Goal: Task Accomplishment & Management: Use online tool/utility

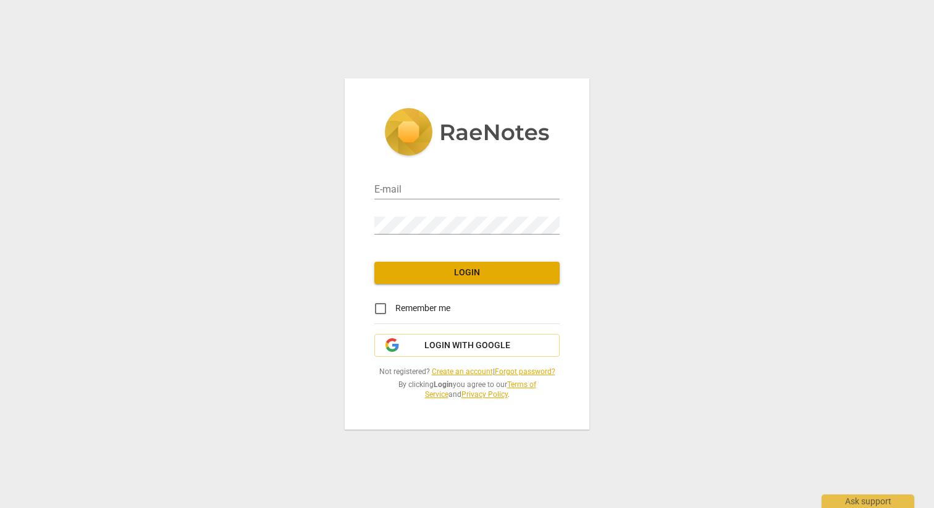
type input "[EMAIL_ADDRESS][DOMAIN_NAME]"
click at [477, 276] on span "Login" at bounding box center [467, 273] width 166 height 12
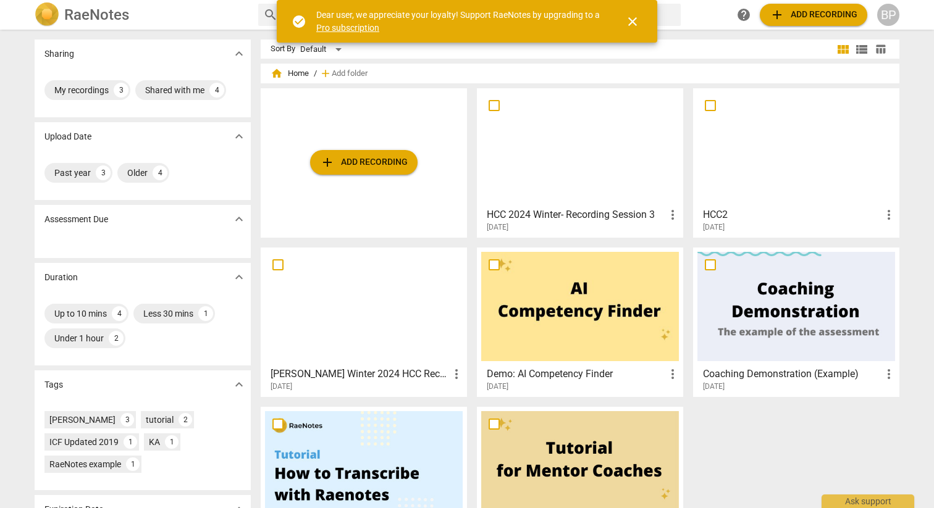
click at [385, 158] on span "add Add recording" at bounding box center [364, 162] width 88 height 15
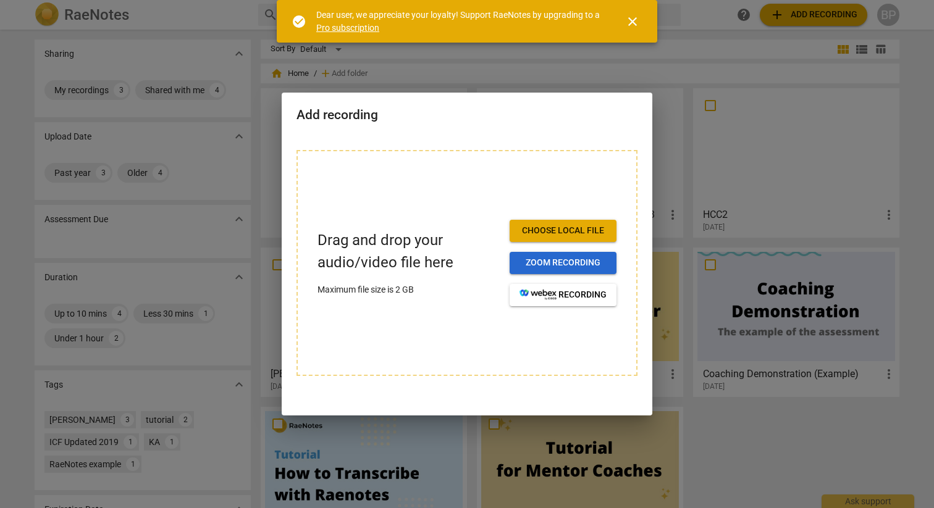
click at [559, 257] on span "Zoom recording" at bounding box center [563, 263] width 87 height 12
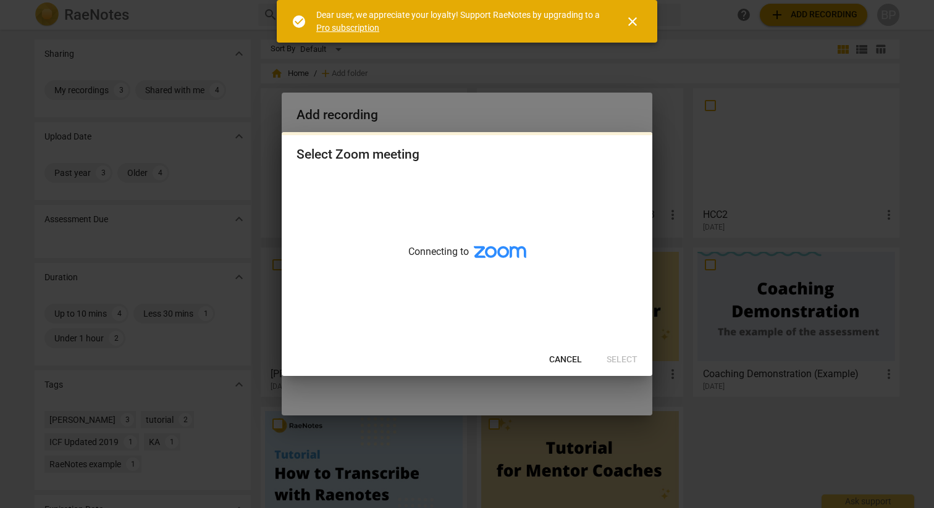
click at [567, 357] on span "Cancel" at bounding box center [565, 360] width 33 height 12
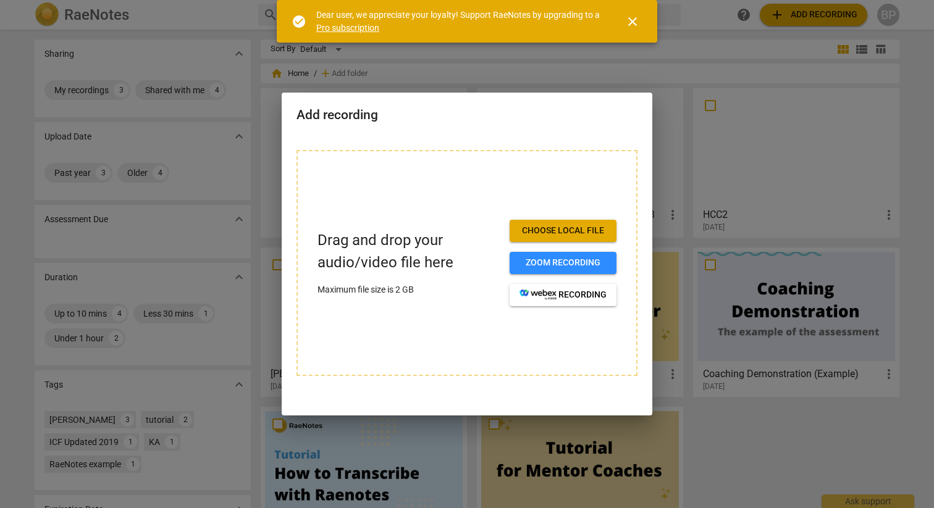
click at [544, 233] on span "Choose local file" at bounding box center [563, 231] width 87 height 12
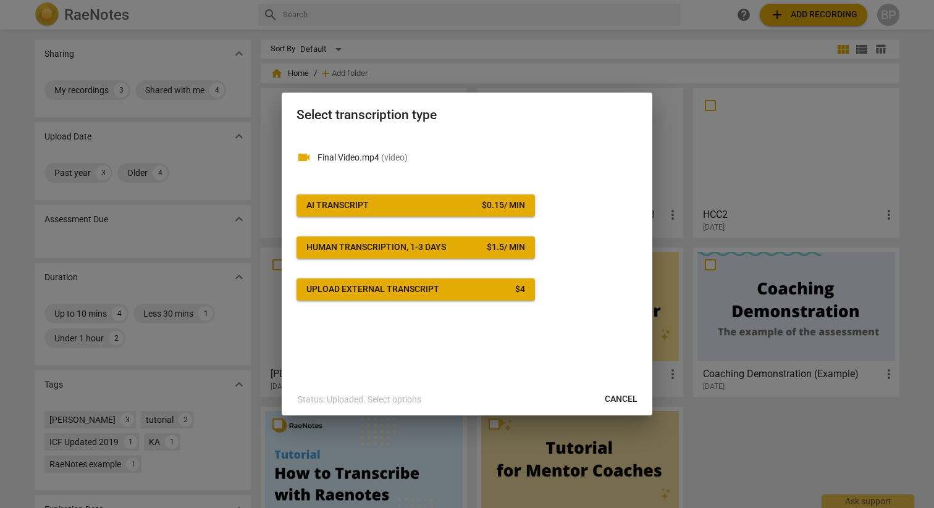
click at [486, 206] on div "$ 0.15 / min" at bounding box center [503, 206] width 43 height 12
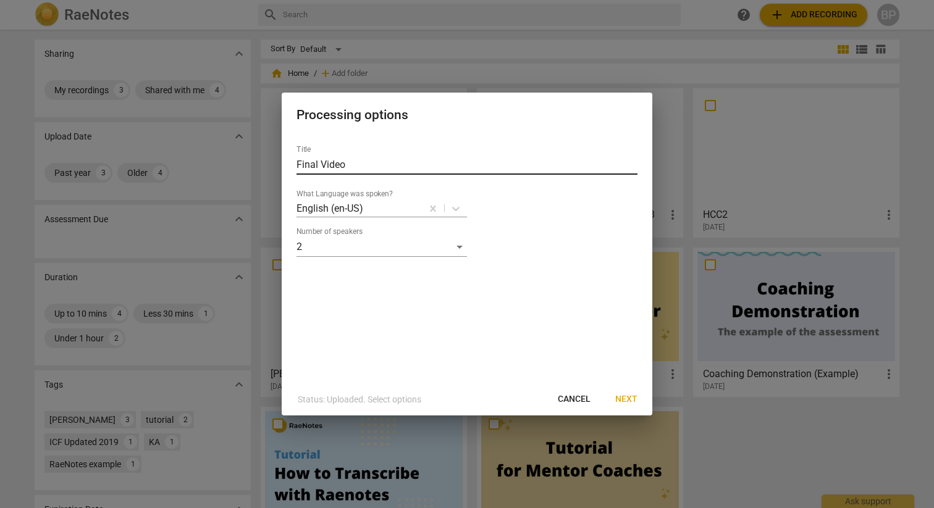
click at [297, 164] on input "Final Video" at bounding box center [467, 165] width 341 height 20
type input "[PERSON_NAME] Performance Evaluation"
click at [631, 394] on span "Next" at bounding box center [626, 400] width 22 height 12
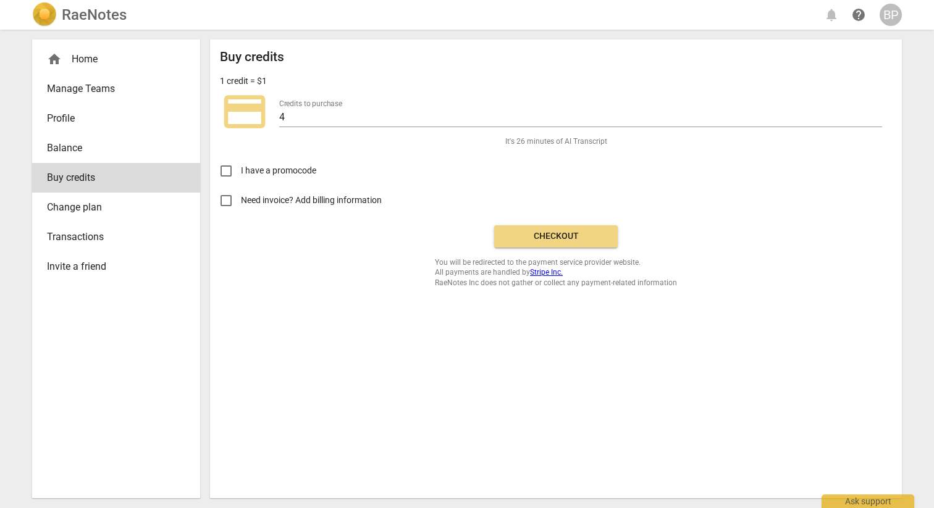
click at [571, 235] on span "Checkout" at bounding box center [556, 236] width 104 height 12
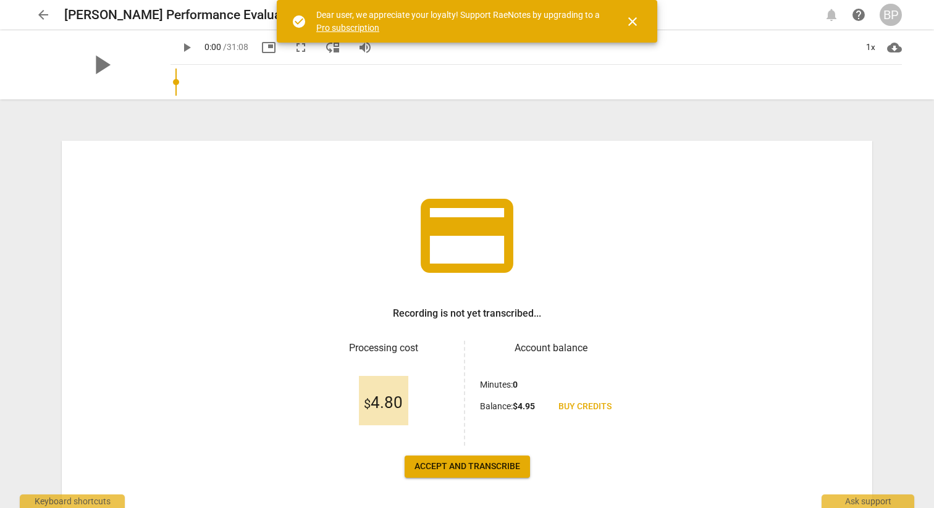
click at [482, 465] on span "Accept and transcribe" at bounding box center [468, 467] width 106 height 12
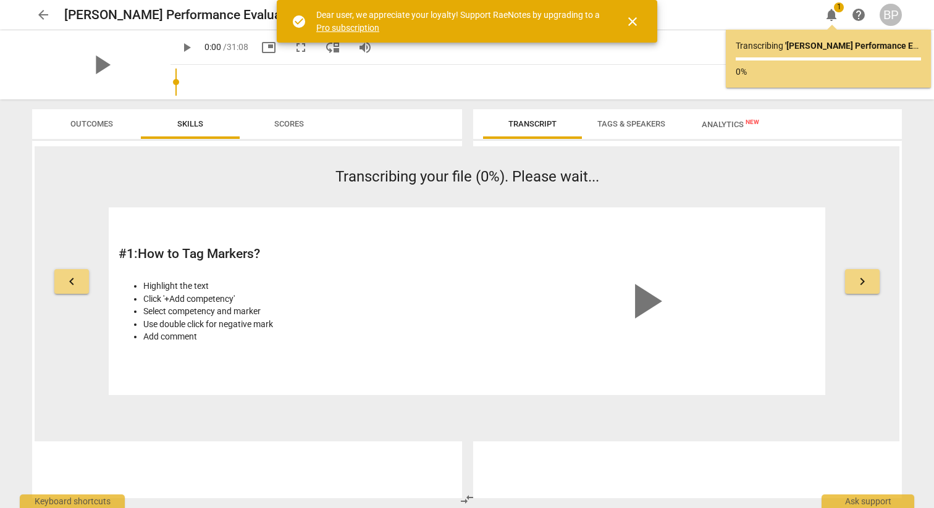
click at [867, 279] on span "keyboard_arrow_right" at bounding box center [862, 281] width 15 height 15
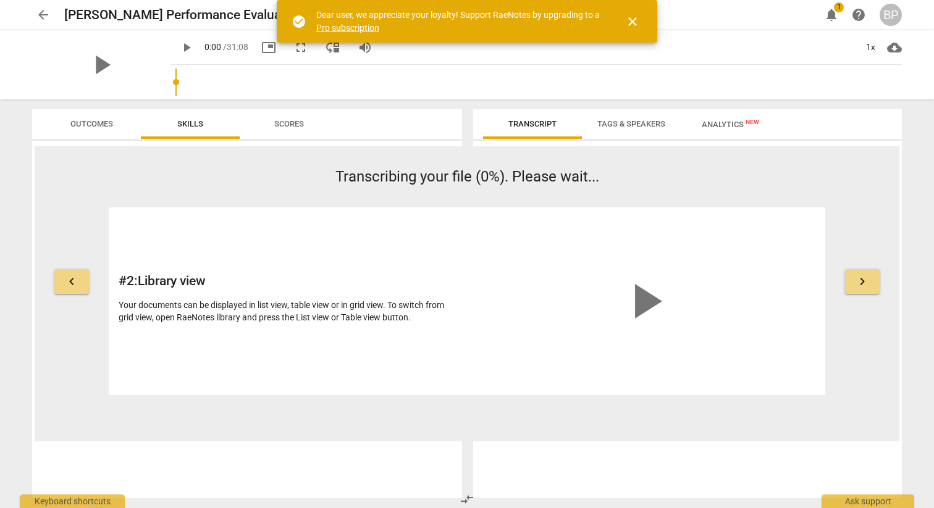
click at [867, 279] on span "keyboard_arrow_right" at bounding box center [862, 281] width 15 height 15
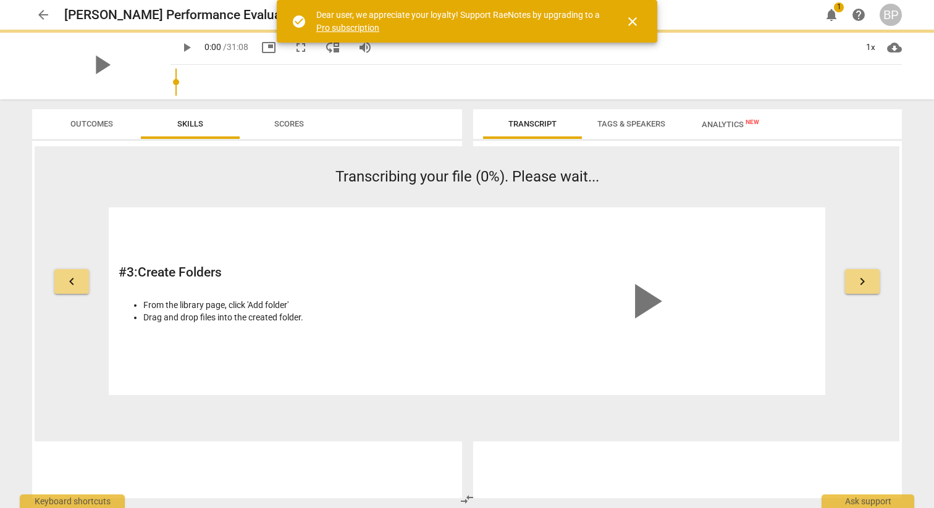
click at [867, 279] on span "keyboard_arrow_right" at bounding box center [862, 281] width 15 height 15
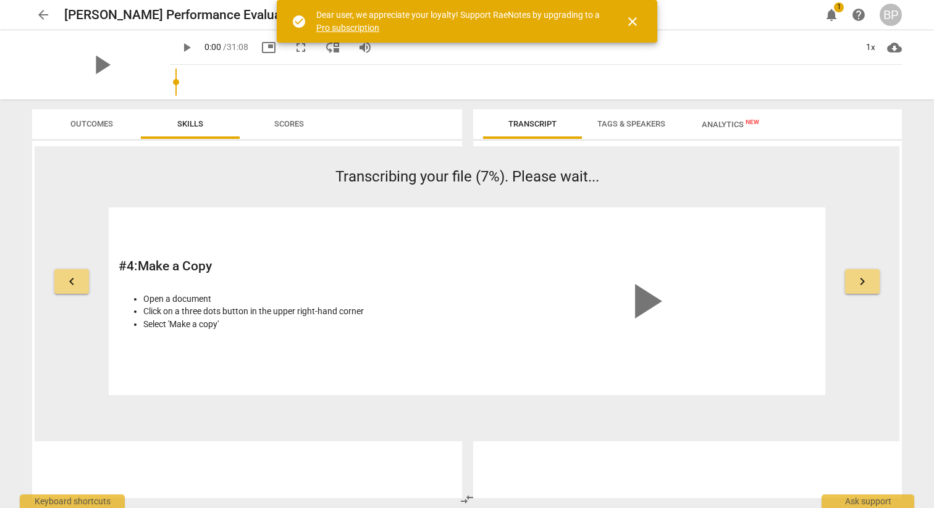
click at [867, 279] on span "keyboard_arrow_right" at bounding box center [862, 281] width 15 height 15
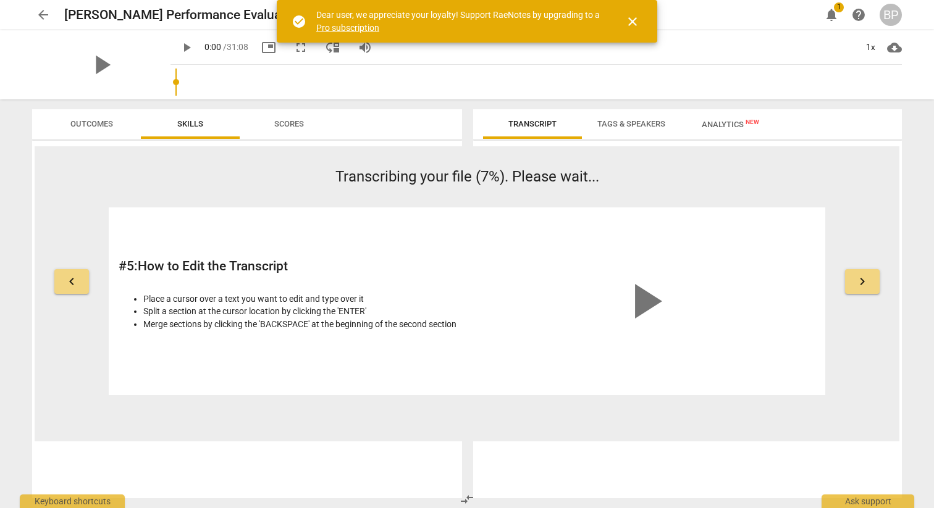
click at [637, 122] on span "Tags & Speakers" at bounding box center [631, 123] width 68 height 9
click at [86, 120] on span "Outcomes" at bounding box center [91, 123] width 43 height 9
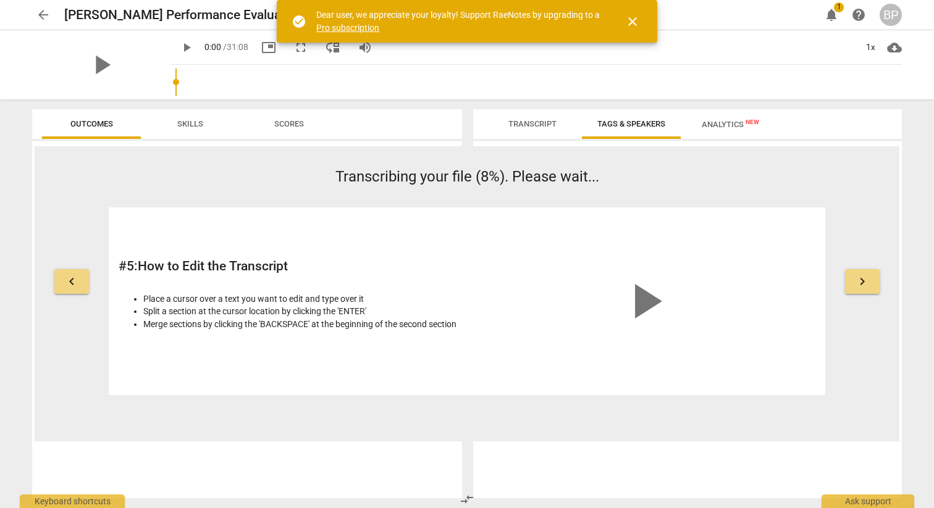
click at [187, 125] on span "Skills" at bounding box center [190, 123] width 26 height 9
click at [536, 127] on span "Transcript" at bounding box center [532, 123] width 48 height 9
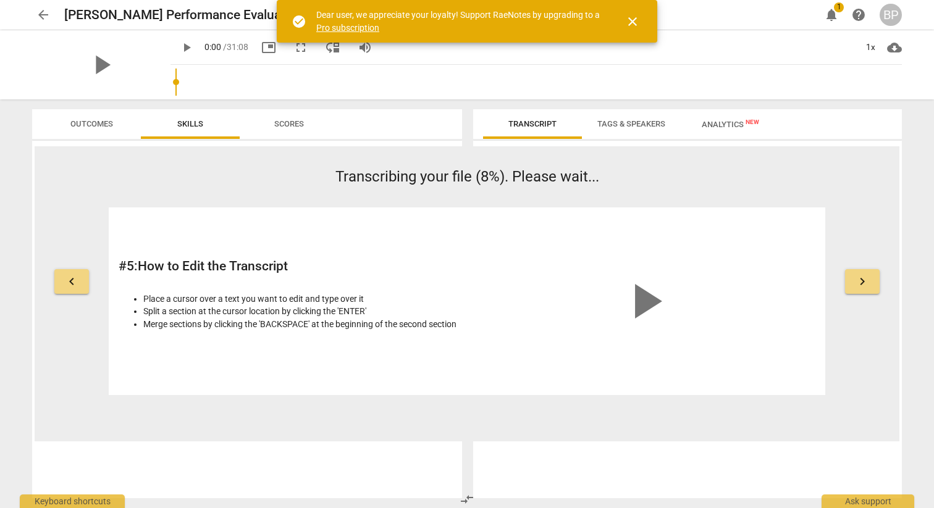
click at [722, 127] on span "Analytics New" at bounding box center [730, 124] width 57 height 9
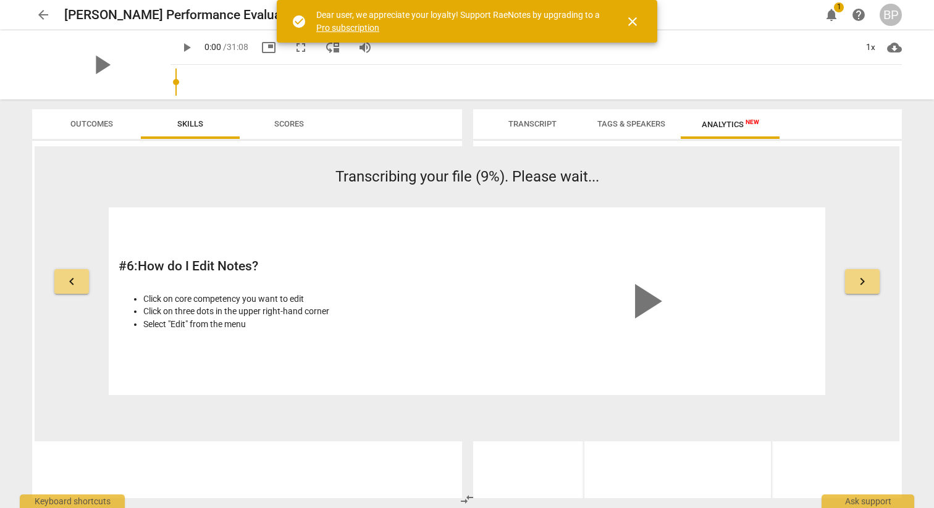
click at [633, 18] on span "close" at bounding box center [632, 21] width 15 height 15
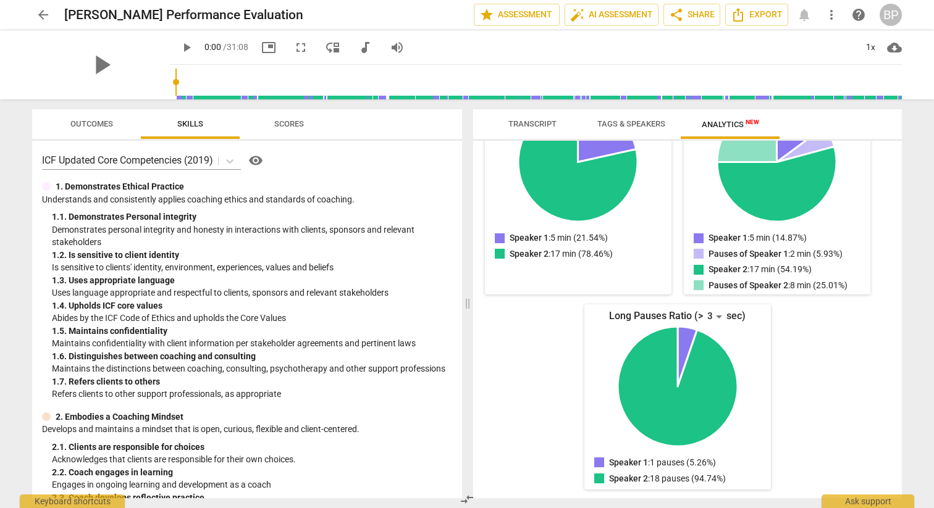
click at [95, 120] on span "Outcomes" at bounding box center [91, 123] width 43 height 9
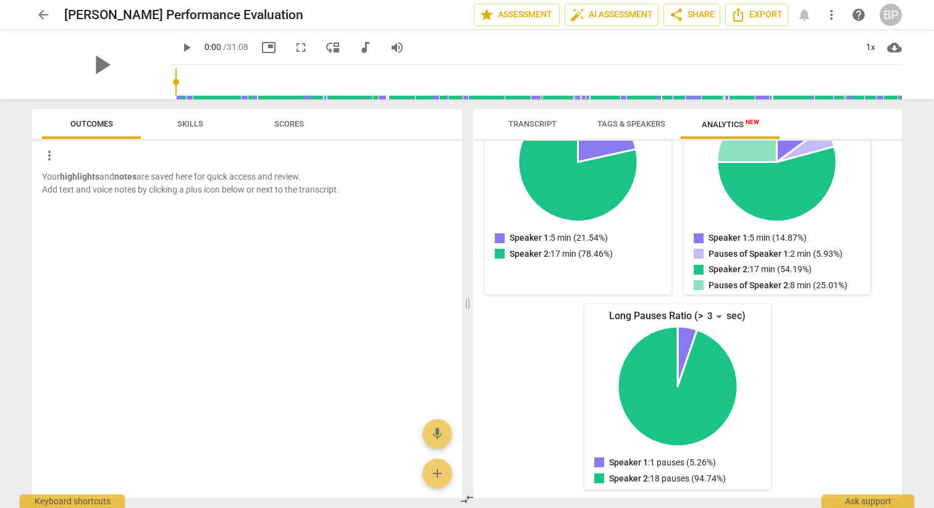
click at [190, 120] on span "Skills" at bounding box center [190, 123] width 26 height 9
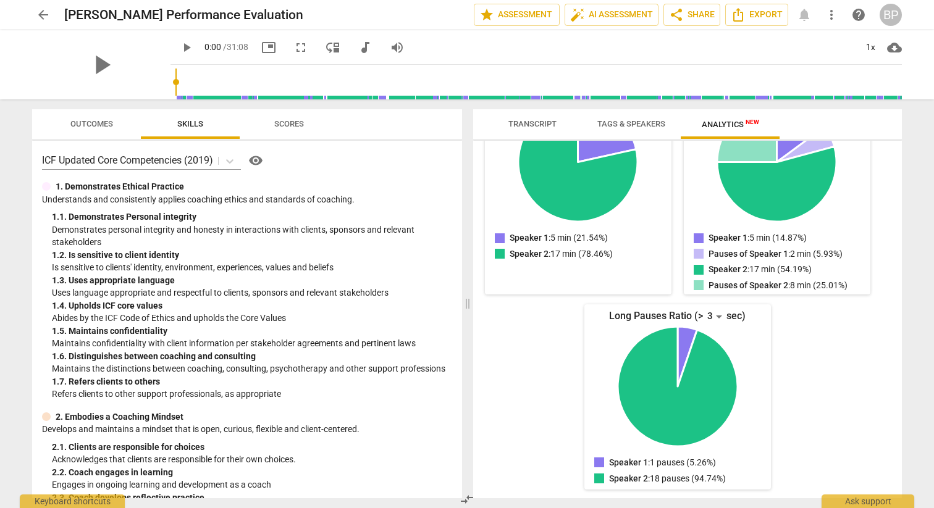
click at [259, 160] on span "visibility" at bounding box center [255, 160] width 15 height 15
click at [515, 125] on span "Transcript" at bounding box center [532, 123] width 48 height 9
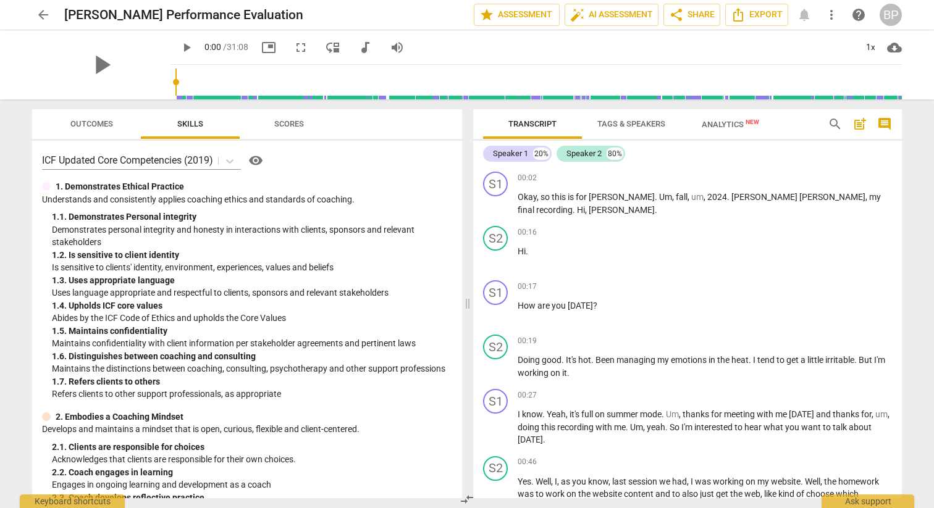
click at [615, 122] on span "Tags & Speakers" at bounding box center [631, 123] width 68 height 9
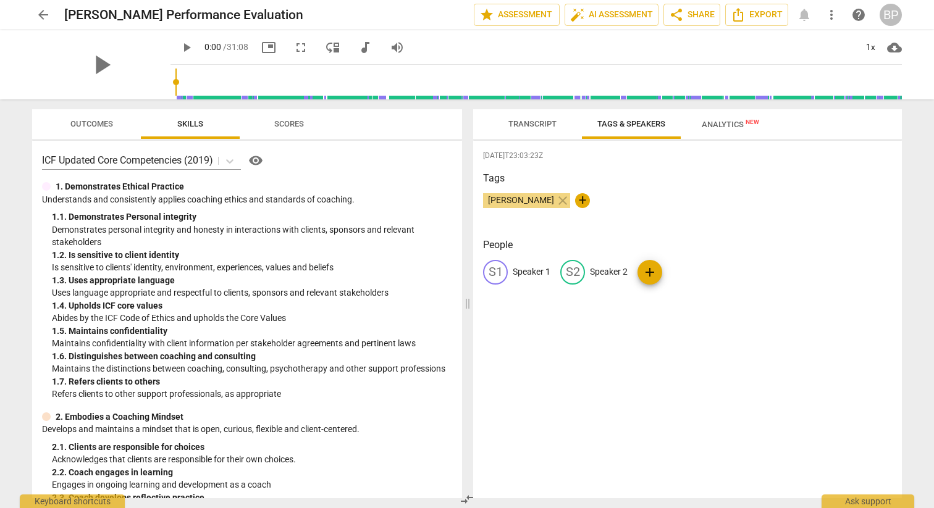
click at [527, 123] on span "Transcript" at bounding box center [532, 123] width 48 height 9
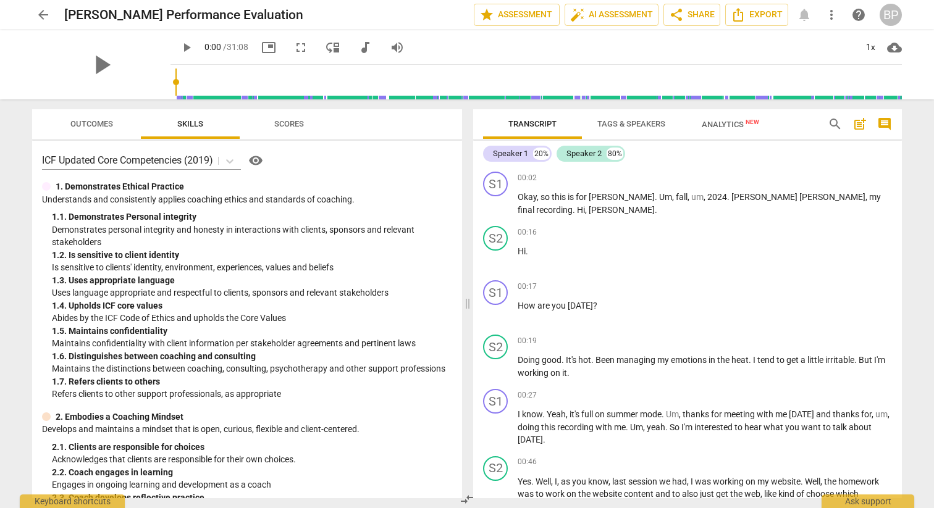
click at [620, 120] on span "Tags & Speakers" at bounding box center [631, 123] width 68 height 9
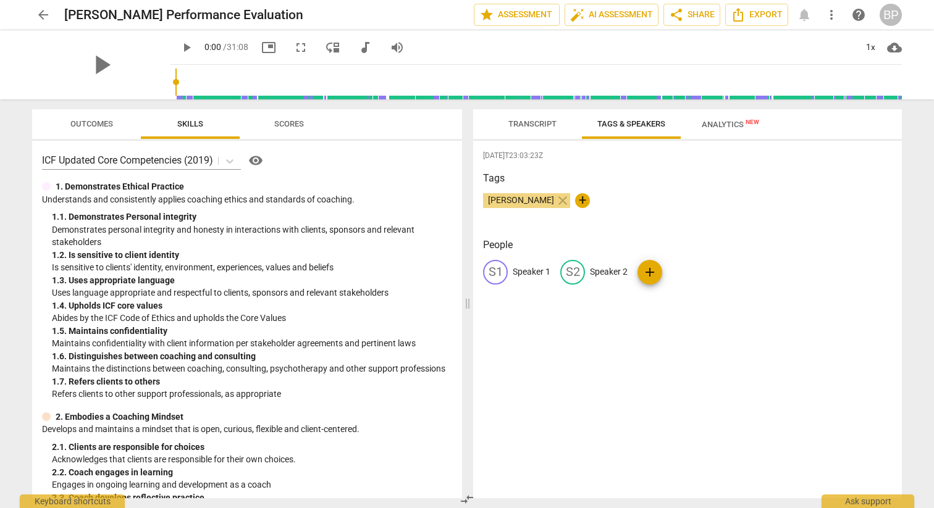
click at [526, 272] on p "Speaker 1" at bounding box center [532, 272] width 38 height 13
type input "[PERSON_NAME] (Coach"
click at [677, 268] on p "Speaker 2" at bounding box center [689, 272] width 38 height 13
type input "Client"
click at [700, 231] on div "[DATE]T23:03:23Z Tags [PERSON_NAME] close + People B( [PERSON_NAME] (Coach edit…" at bounding box center [687, 320] width 429 height 358
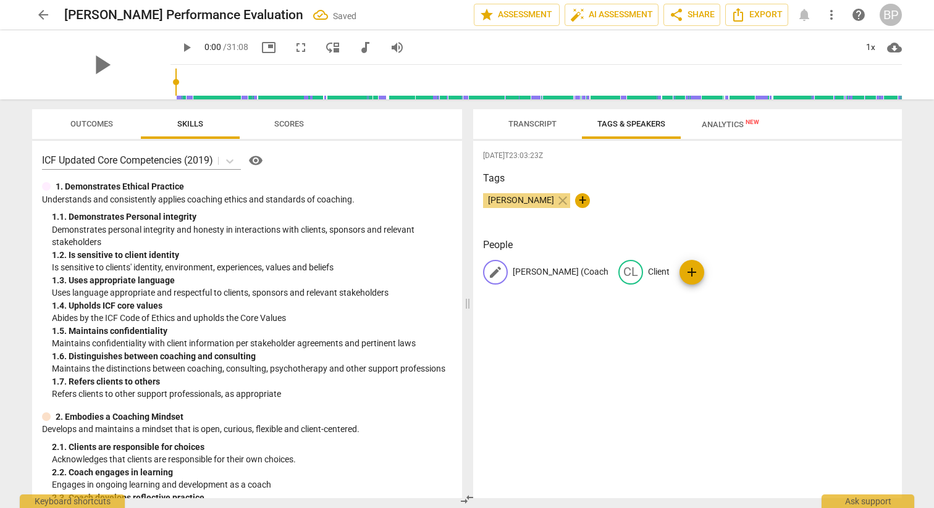
click at [539, 272] on p "[PERSON_NAME] (Coach" at bounding box center [561, 272] width 96 height 13
click at [539, 272] on input "[PERSON_NAME] (Coach" at bounding box center [562, 273] width 99 height 20
type input "Briana - Coach"
click at [625, 210] on div "[PERSON_NAME] close +" at bounding box center [687, 205] width 409 height 25
click at [520, 126] on span "Transcript" at bounding box center [532, 123] width 48 height 9
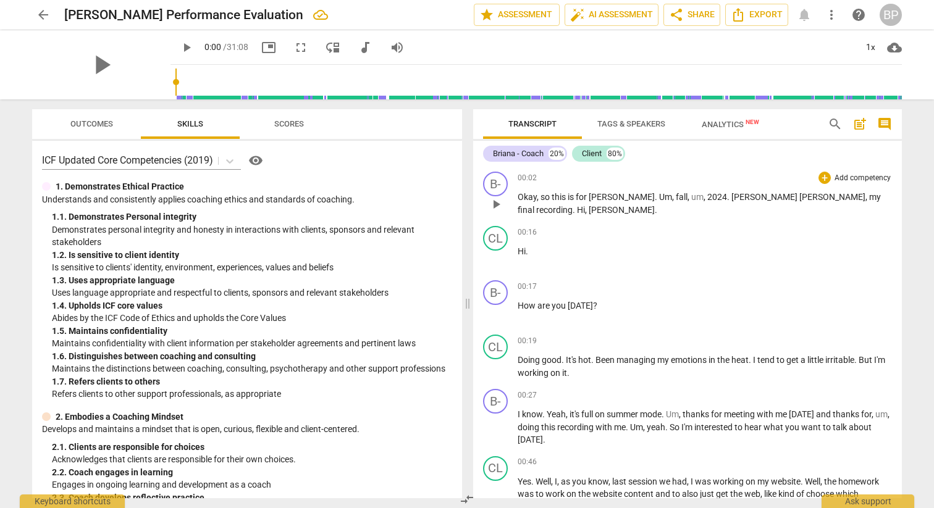
click at [672, 198] on span "," at bounding box center [674, 197] width 4 height 10
click at [636, 205] on span "[PERSON_NAME]" at bounding box center [603, 210] width 66 height 10
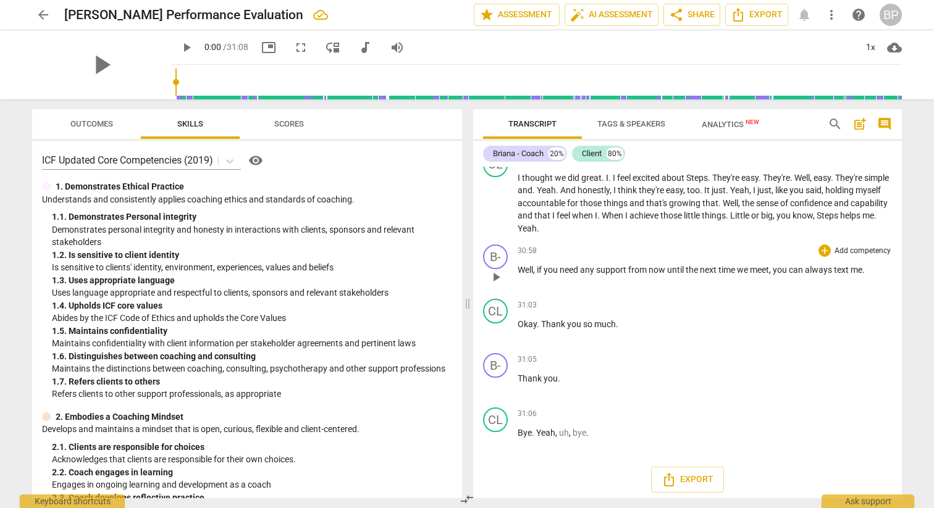
scroll to position [7075, 0]
click at [533, 153] on div "Briana - Coach" at bounding box center [518, 154] width 51 height 12
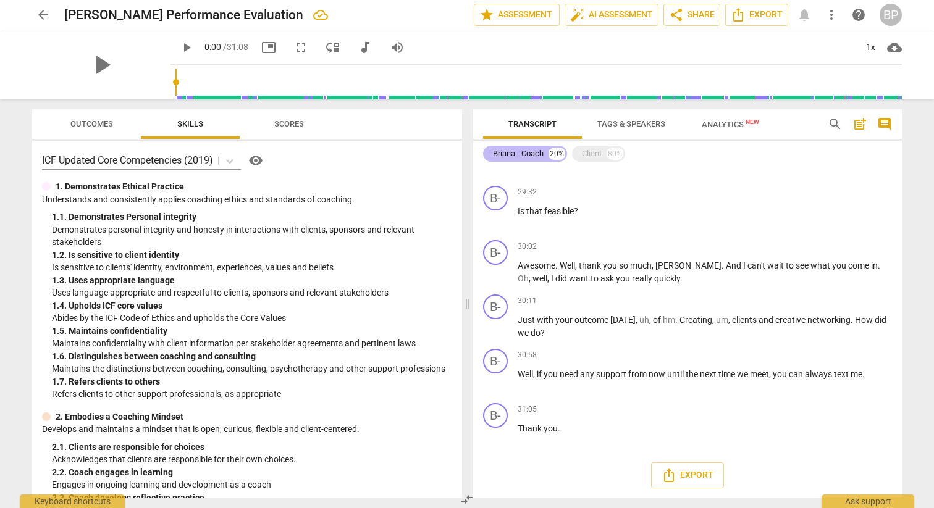
click at [533, 153] on div "Briana - Coach" at bounding box center [518, 154] width 51 height 12
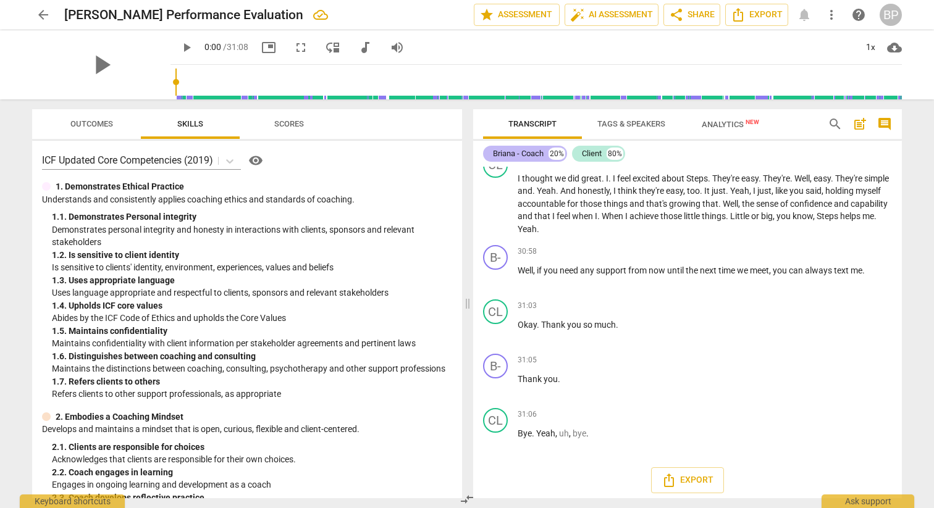
click at [533, 153] on div "Briana - Coach" at bounding box center [518, 154] width 51 height 12
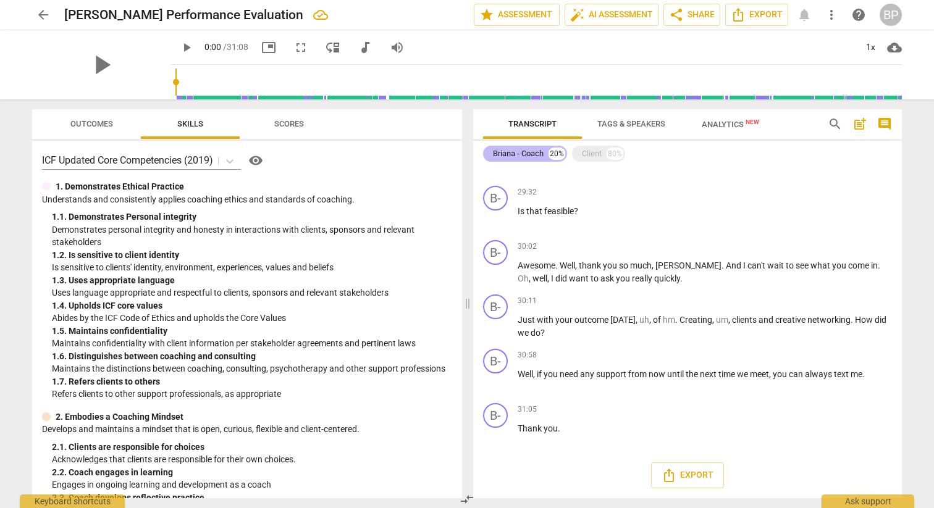
click at [533, 153] on div "Briana - Coach" at bounding box center [518, 154] width 51 height 12
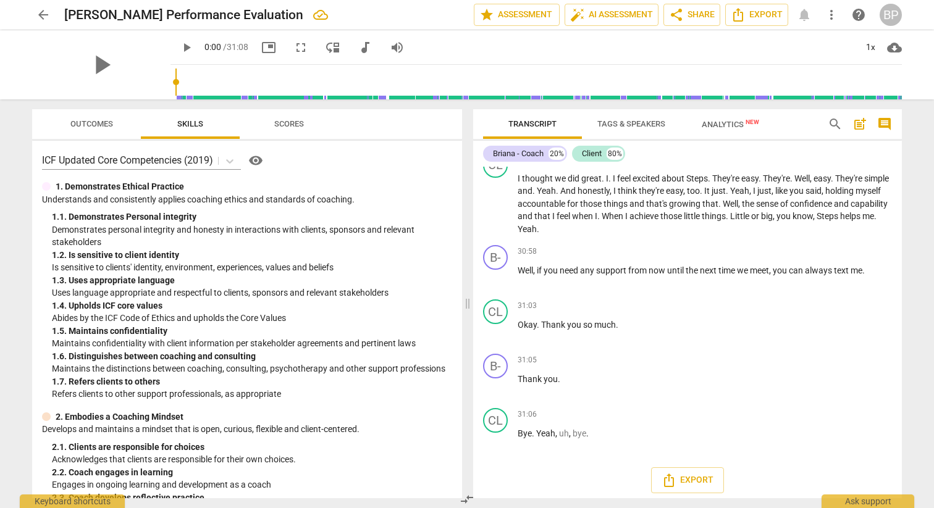
click at [617, 122] on span "Tags & Speakers" at bounding box center [631, 123] width 68 height 9
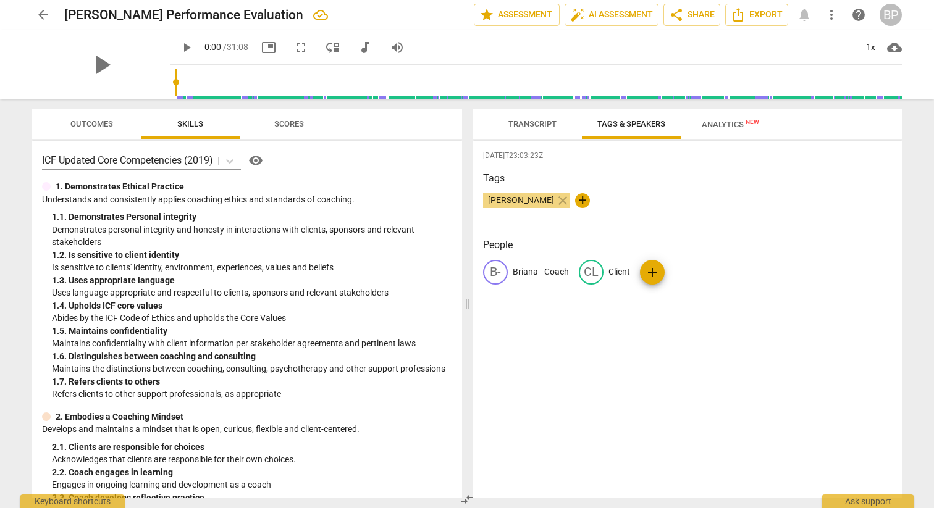
click at [533, 201] on span "[PERSON_NAME]" at bounding box center [521, 200] width 76 height 10
click at [526, 271] on p "Briana - Coach" at bounding box center [541, 272] width 56 height 13
type input "[PERSON_NAME]"
click at [689, 188] on div "Tags [PERSON_NAME] close +" at bounding box center [687, 199] width 409 height 57
click at [536, 120] on span "Transcript" at bounding box center [532, 123] width 48 height 9
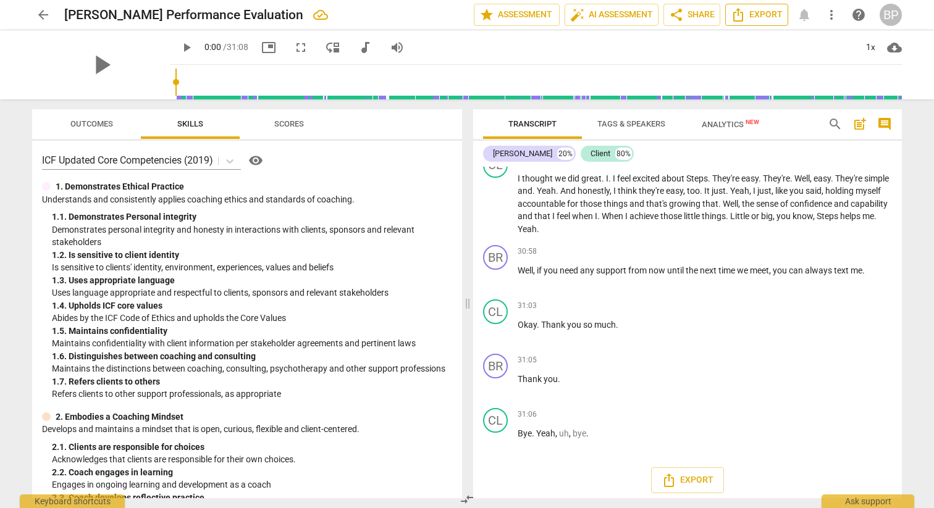
click at [757, 16] on span "Export" at bounding box center [757, 14] width 52 height 15
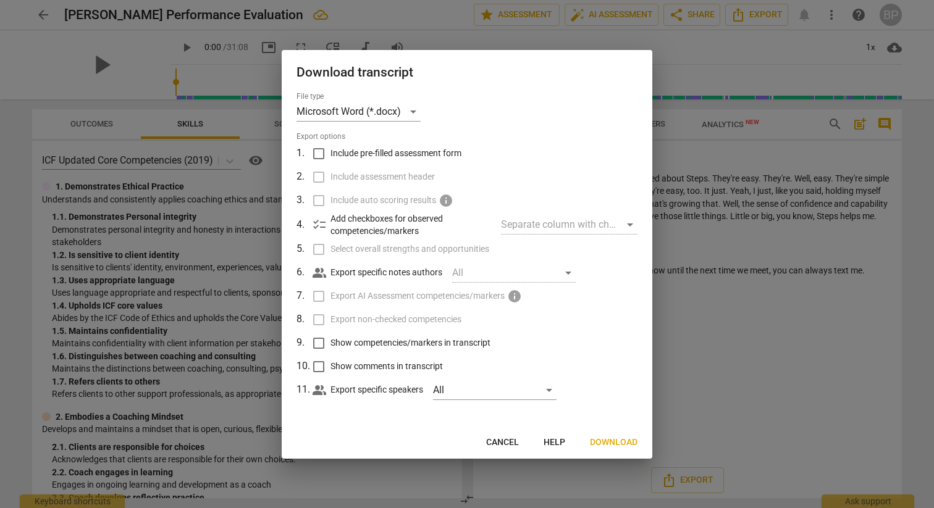
click at [622, 437] on span "Download" at bounding box center [614, 443] width 48 height 12
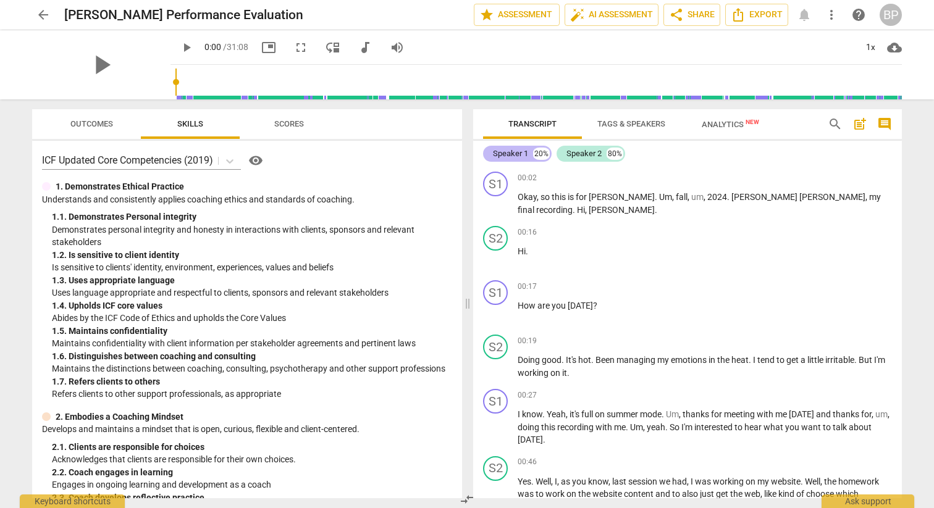
click at [514, 154] on div "Speaker 1" at bounding box center [510, 154] width 35 height 12
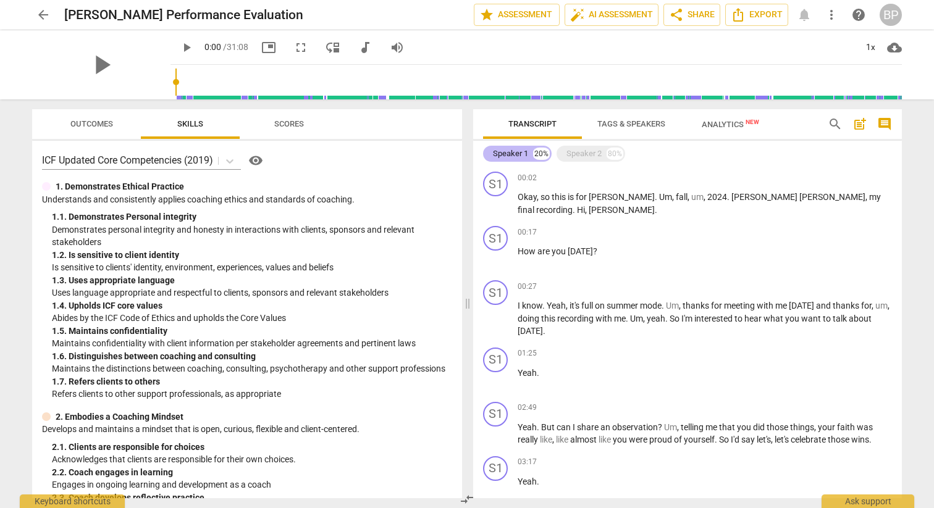
click at [518, 153] on div "Speaker 1" at bounding box center [510, 154] width 35 height 12
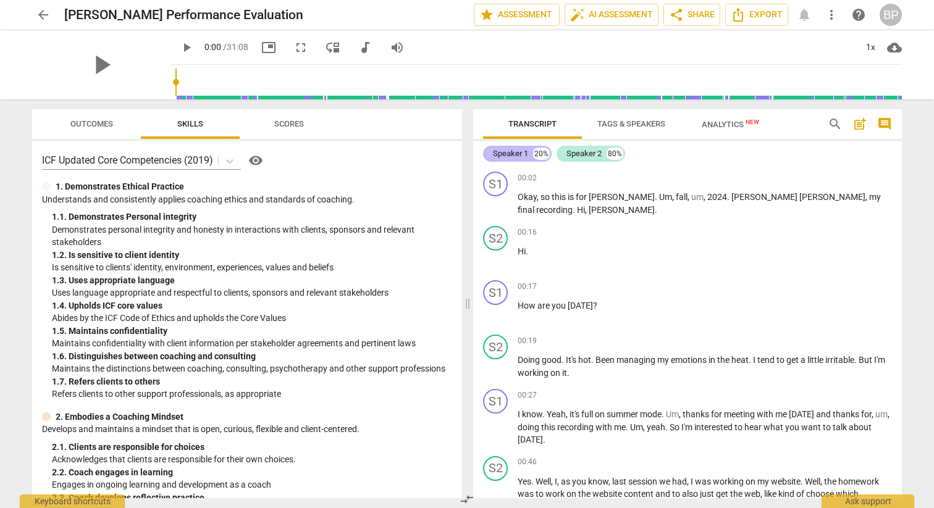
click at [518, 153] on div "Speaker 1" at bounding box center [510, 154] width 35 height 12
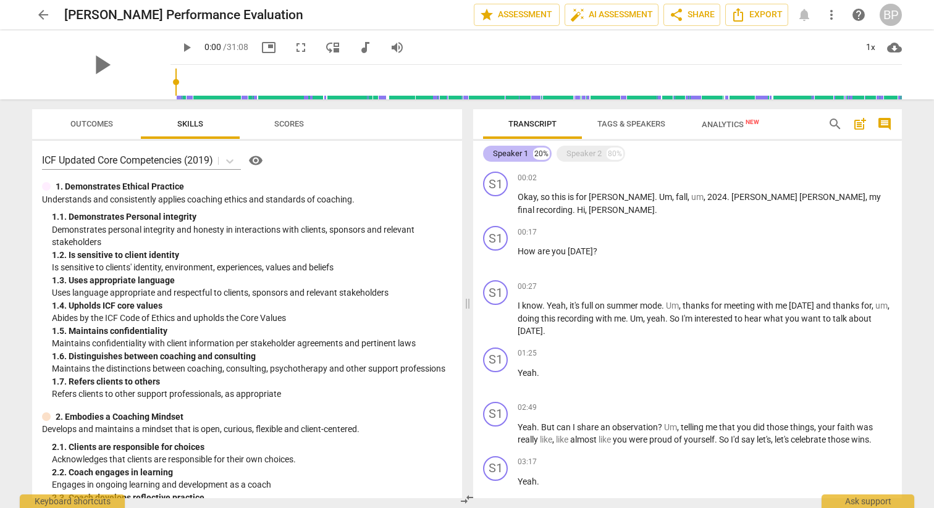
click at [518, 153] on div "Speaker 1" at bounding box center [510, 154] width 35 height 12
